Goal: Entertainment & Leisure: Consume media (video, audio)

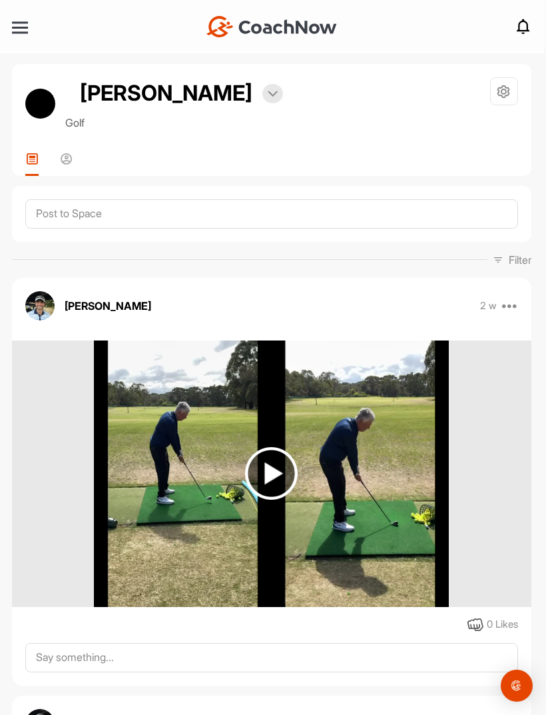
click at [268, 709] on div "[PERSON_NAME] 2 w Pin to top Report Delete" at bounding box center [272, 723] width 520 height 29
click at [277, 447] on img at bounding box center [271, 473] width 53 height 53
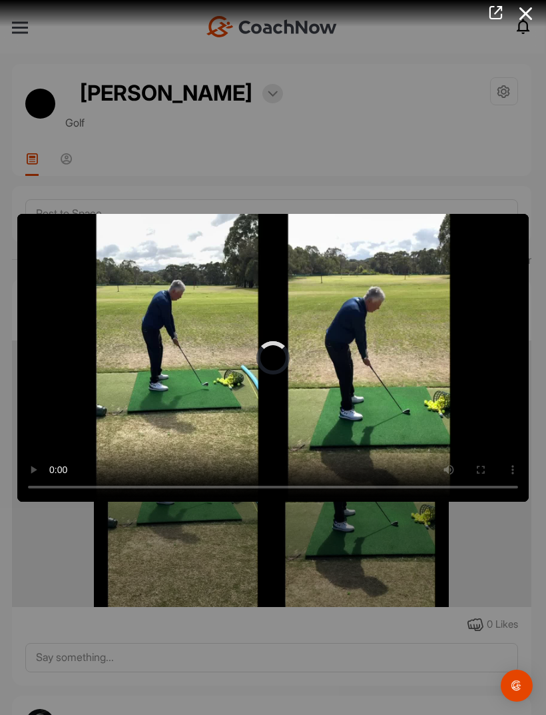
click at [272, 353] on video "Video Player" at bounding box center [273, 358] width 512 height 288
click at [529, 14] on icon at bounding box center [526, 13] width 31 height 25
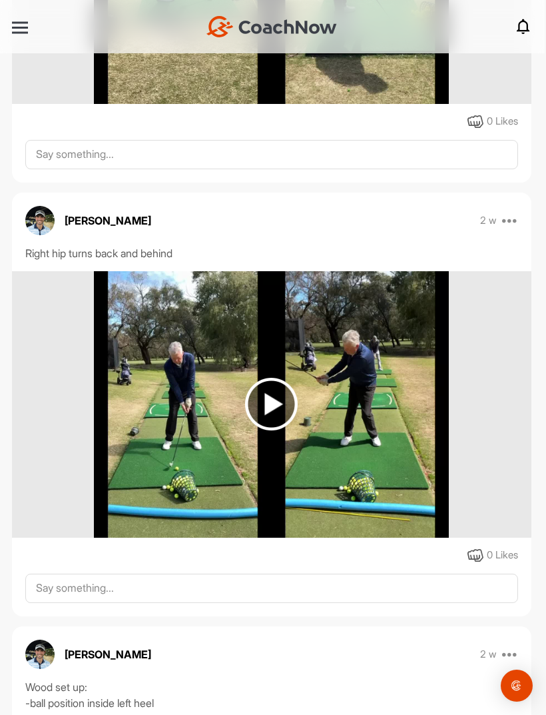
scroll to position [504, 0]
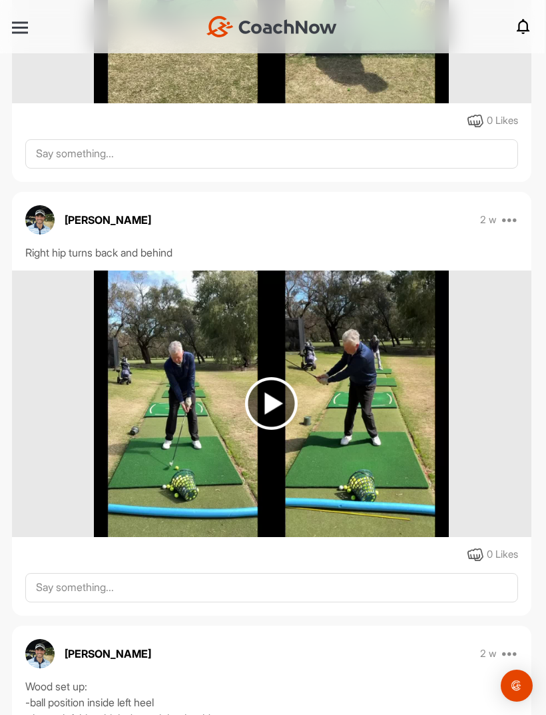
click at [279, 395] on img at bounding box center [271, 403] width 53 height 53
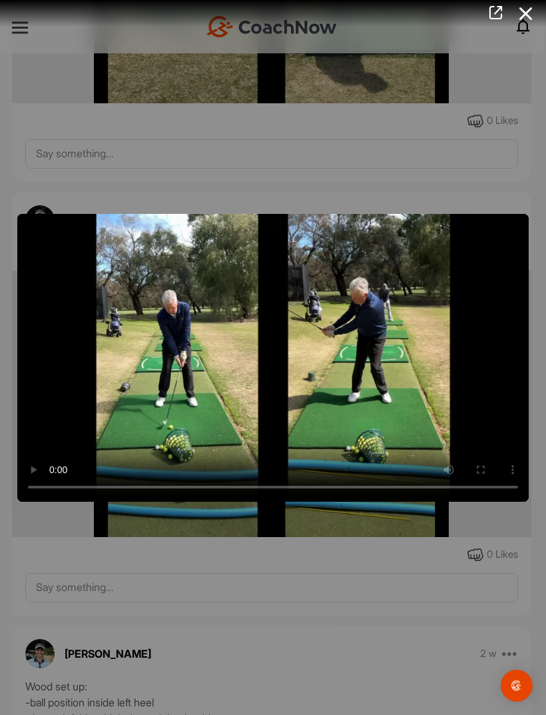
click at [268, 352] on video "Video Player" at bounding box center [273, 358] width 512 height 288
click at [293, 364] on video "Video Player" at bounding box center [273, 358] width 512 height 288
click at [271, 372] on video "Video Player" at bounding box center [273, 358] width 512 height 288
click at [526, 13] on icon at bounding box center [526, 13] width 31 height 25
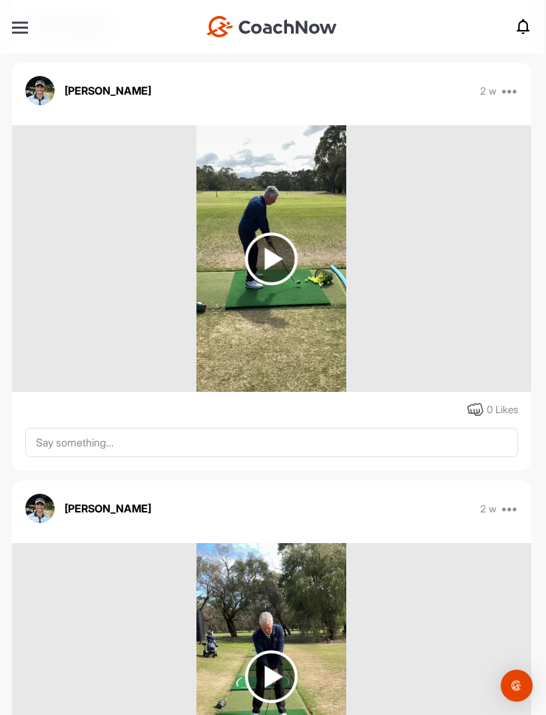
scroll to position [1521, 0]
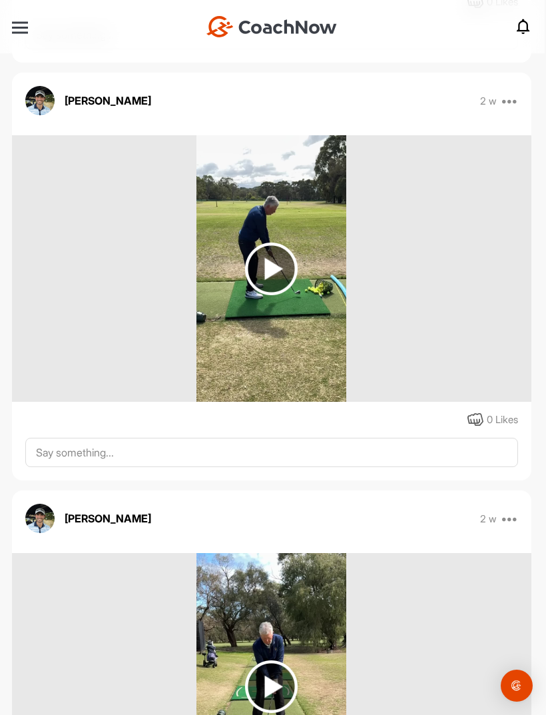
click at [271, 260] on img at bounding box center [271, 268] width 53 height 53
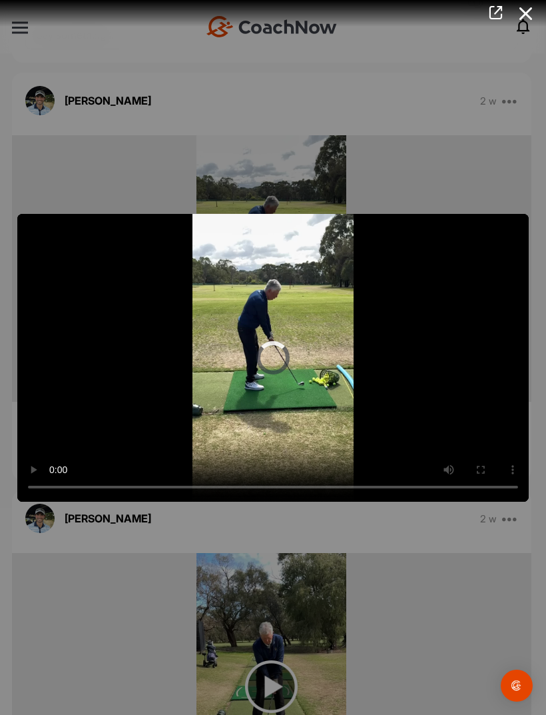
click at [271, 360] on video "Video Player" at bounding box center [273, 358] width 512 height 288
